Goal: Find specific page/section: Locate a particular part of the current website

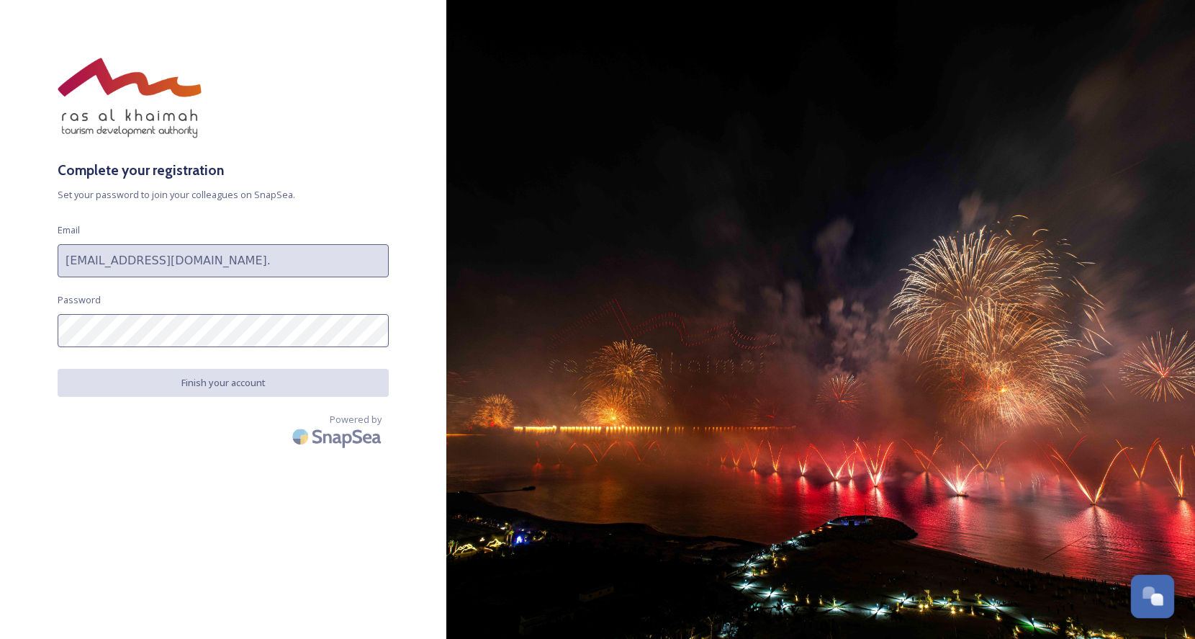
click at [1141, 598] on div "Open Chat" at bounding box center [1153, 595] width 42 height 24
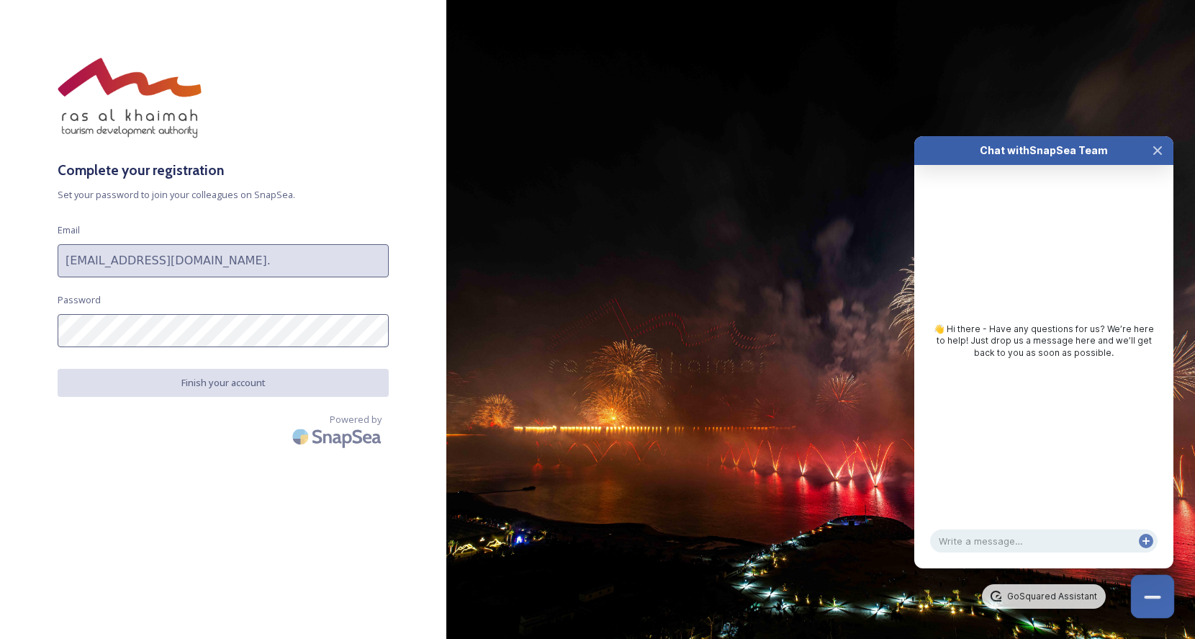
click at [1159, 606] on button "Close Chat" at bounding box center [1153, 597] width 44 height 44
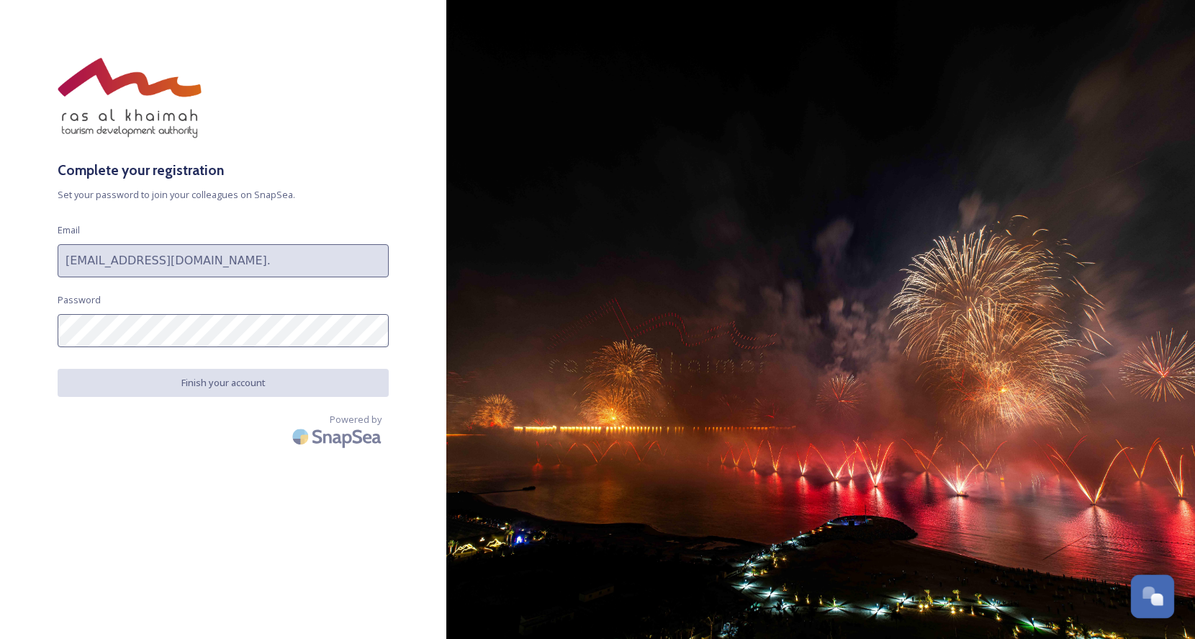
click at [1159, 606] on div "Open Chat" at bounding box center [1153, 595] width 42 height 24
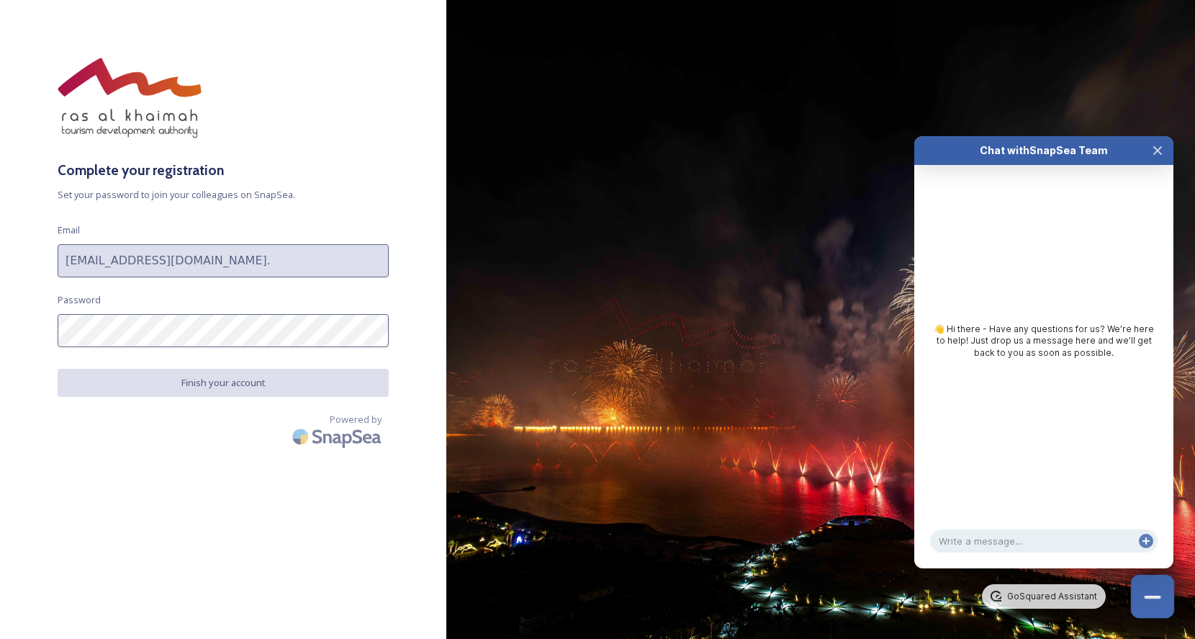
click at [1159, 606] on button "Close Chat" at bounding box center [1153, 597] width 44 height 44
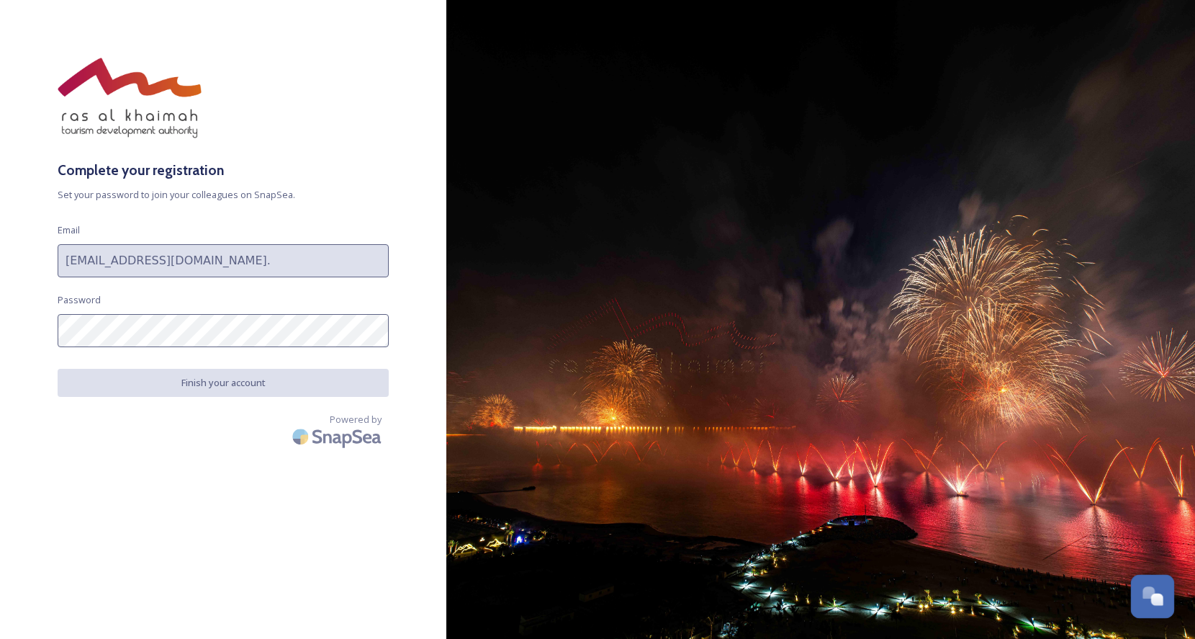
click at [1159, 606] on div "Open Chat" at bounding box center [1153, 595] width 42 height 24
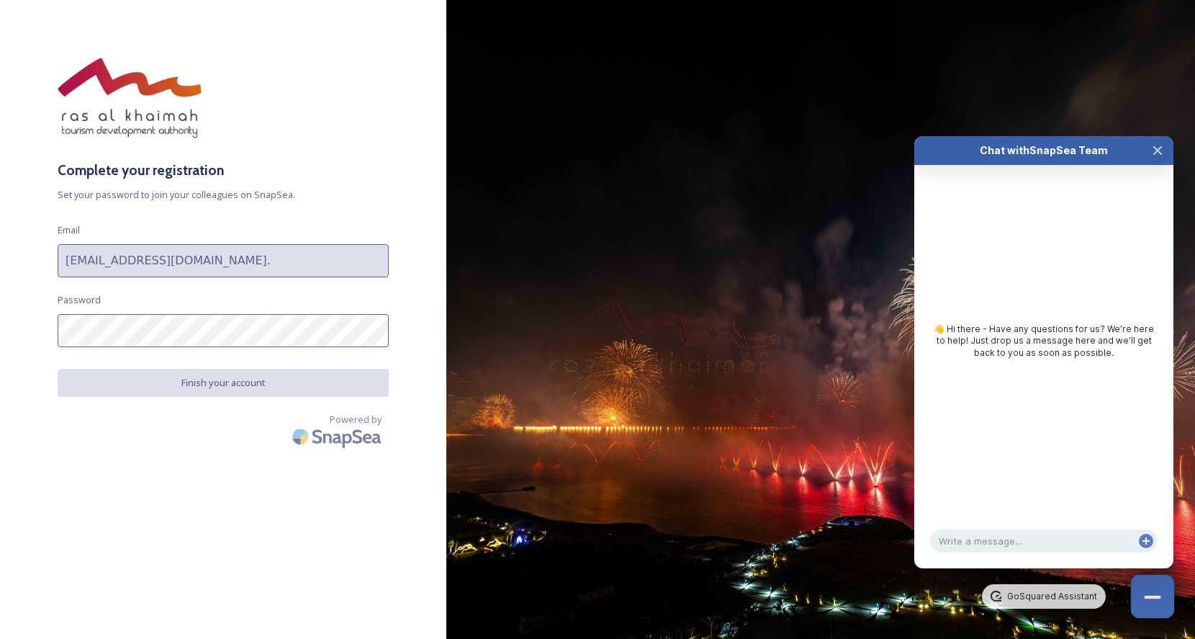
click at [1159, 606] on button "Close Chat" at bounding box center [1153, 597] width 44 height 44
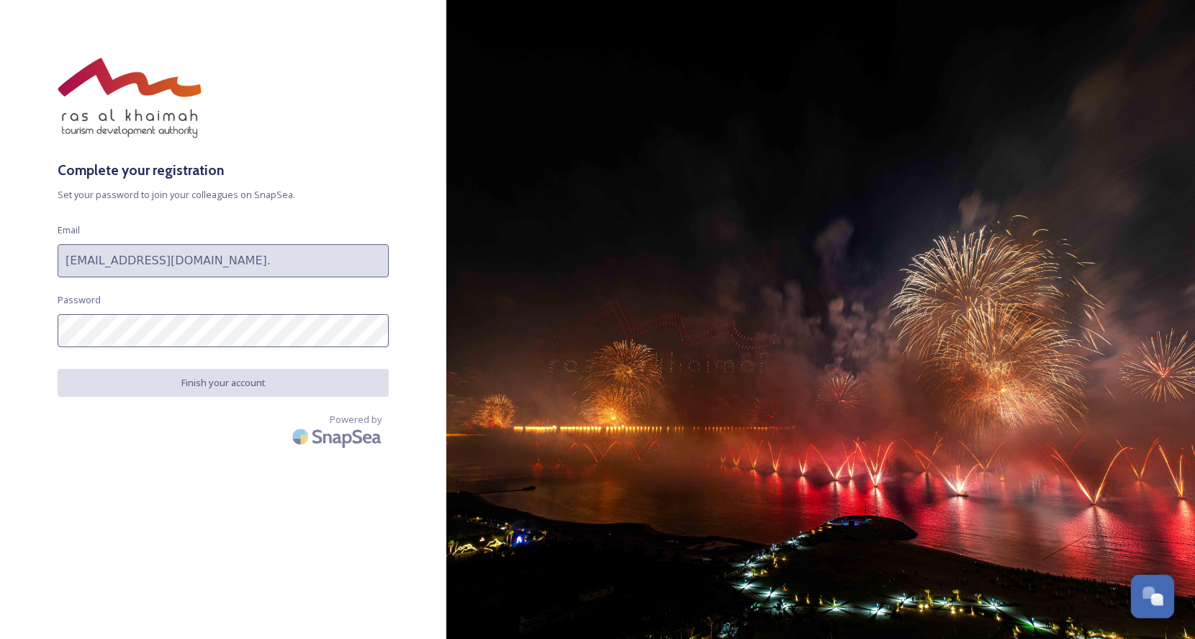
click at [1159, 606] on div "Open Chat" at bounding box center [1153, 595] width 42 height 24
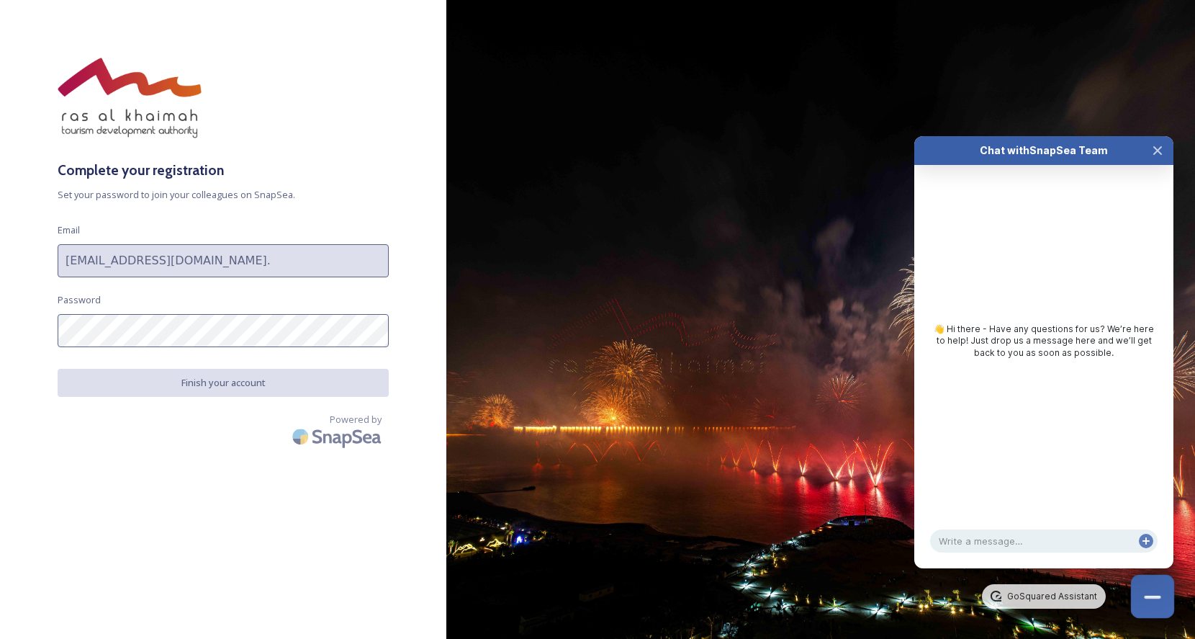
click at [1160, 606] on button "Close Chat" at bounding box center [1153, 597] width 44 height 44
